Goal: Navigation & Orientation: Find specific page/section

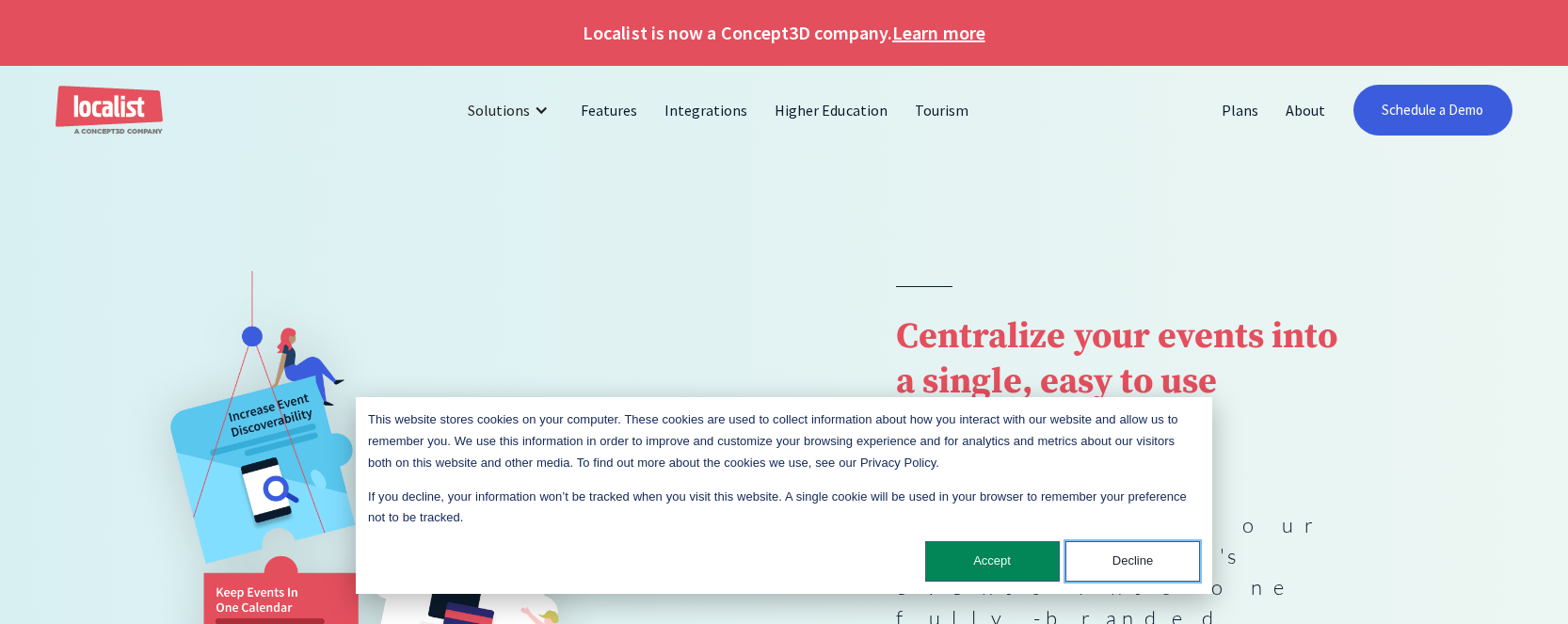
drag, startPoint x: 1098, startPoint y: 562, endPoint x: 1023, endPoint y: 442, distance: 141.5
click at [1098, 562] on button "Decline" at bounding box center [1132, 561] width 135 height 40
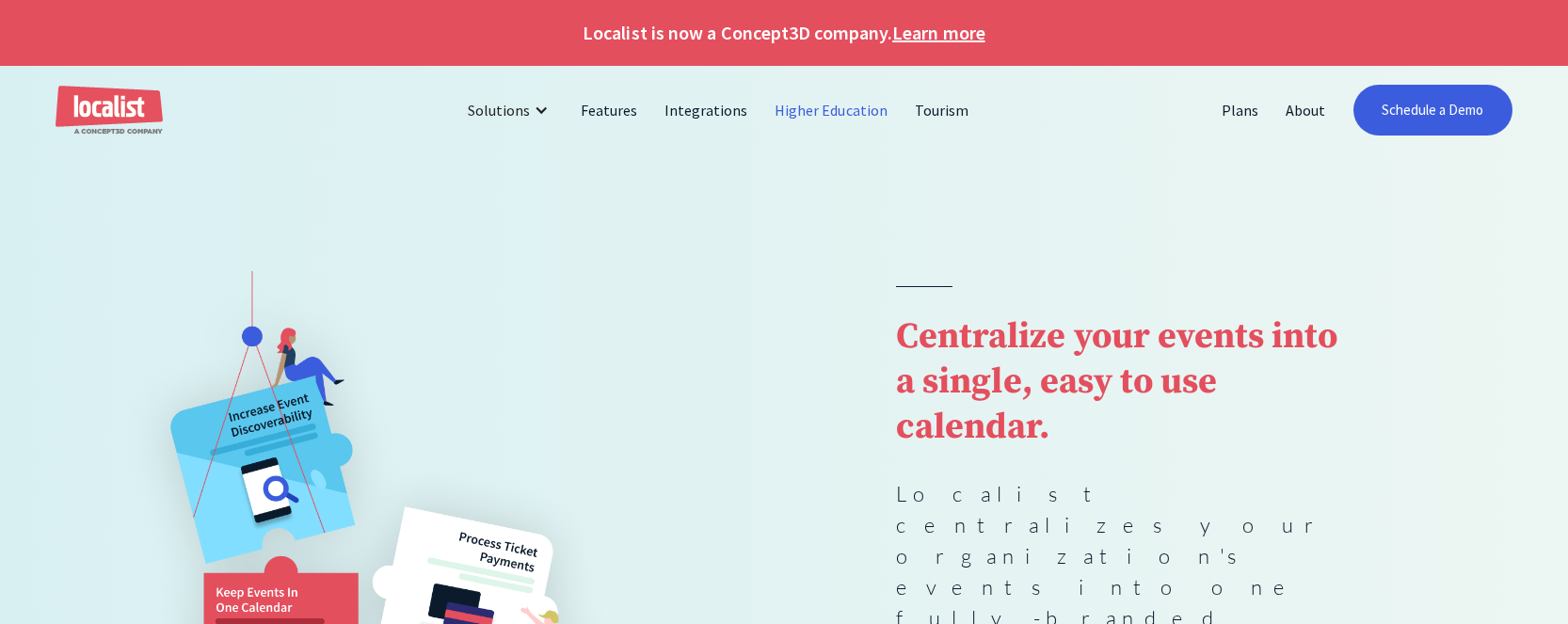
click at [804, 114] on link "Higher Education" at bounding box center [831, 110] width 140 height 45
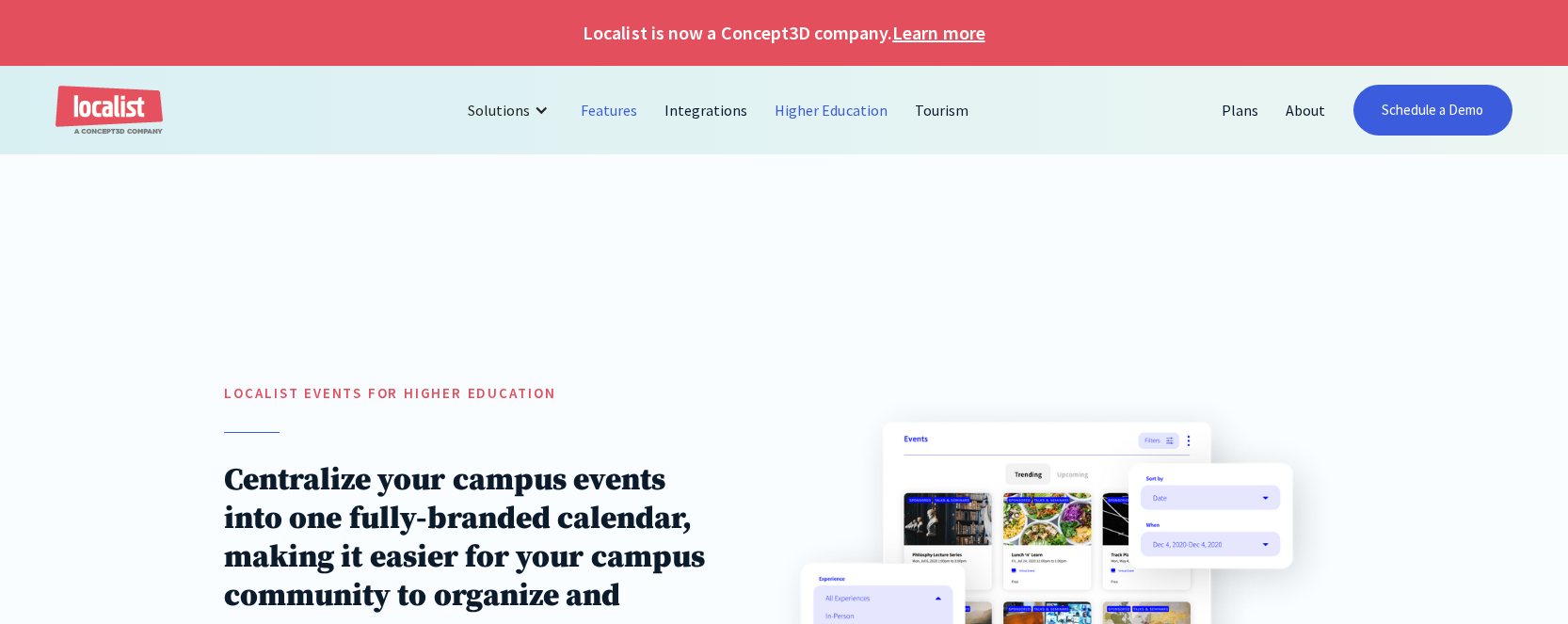
click at [623, 110] on link "Features" at bounding box center [608, 110] width 84 height 45
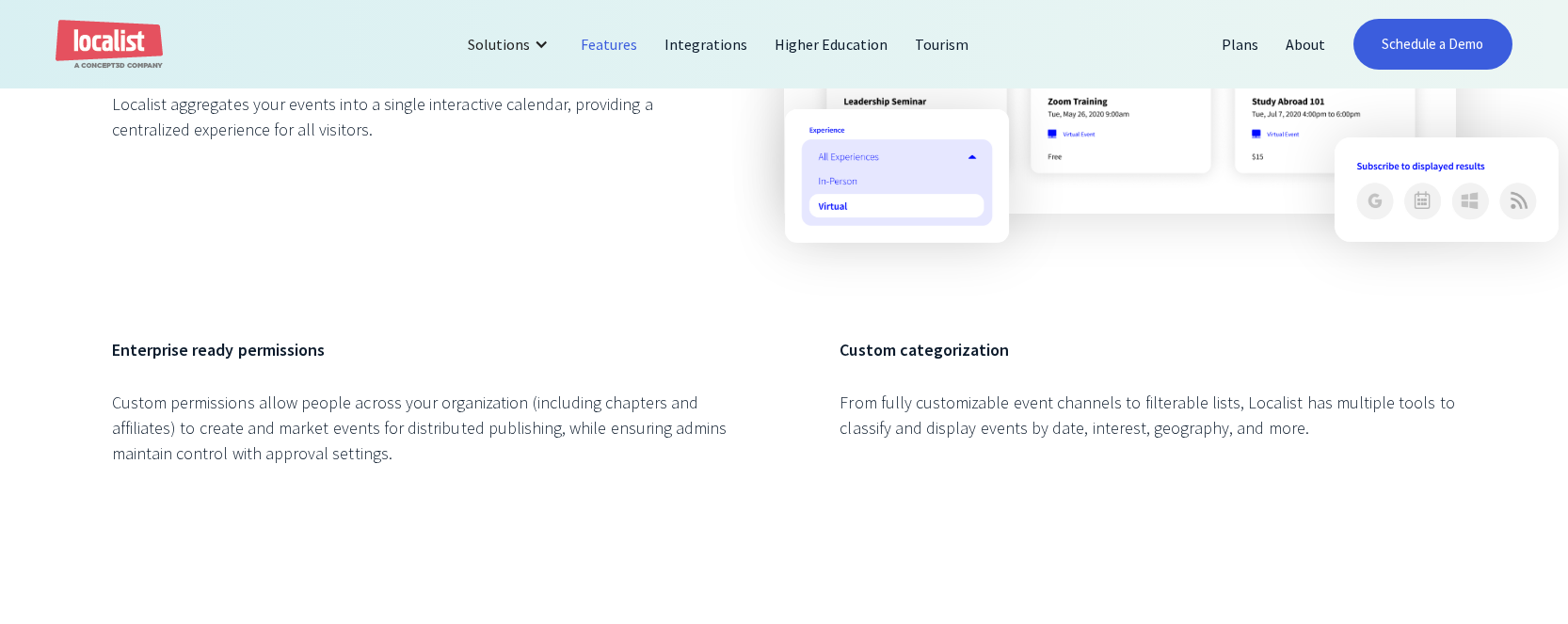
scroll to position [2470, 0]
